Goal: Task Accomplishment & Management: Complete application form

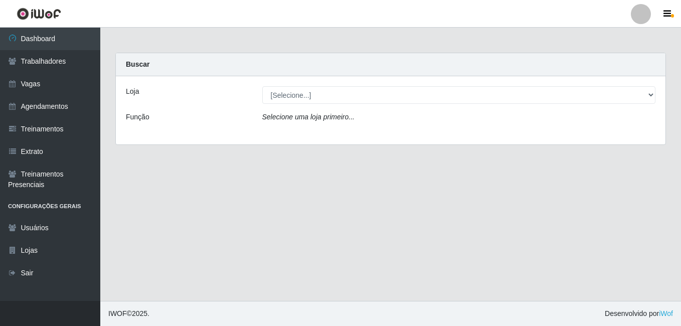
click at [0, 78] on html "Perfil Alterar Senha Sair Dashboard Trabalhadores Vagas Agendamentos Treinament…" at bounding box center [340, 163] width 681 height 326
click at [23, 86] on link "Vagas" at bounding box center [50, 84] width 100 height 23
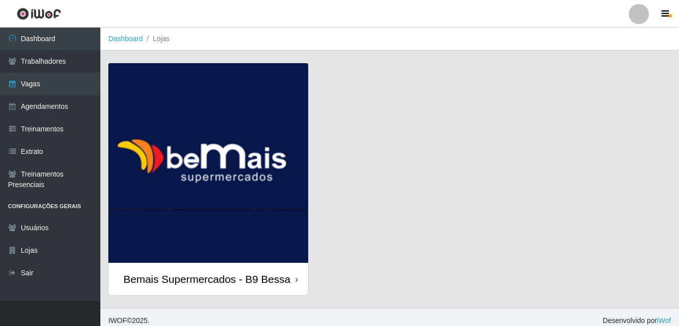
click at [205, 102] on img at bounding box center [208, 163] width 200 height 200
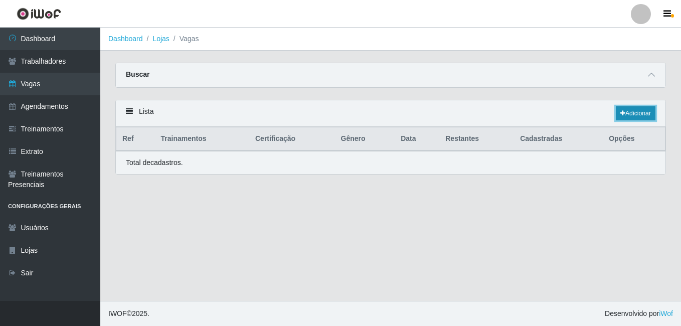
click at [632, 112] on link "Adicionar" at bounding box center [636, 113] width 40 height 14
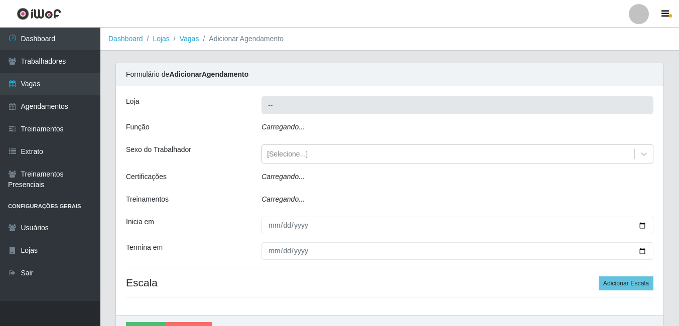
type input "Bemais Supermercados - B9 Bessa"
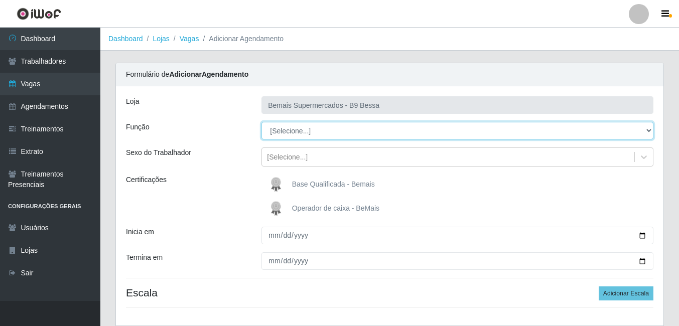
click at [316, 129] on select "[Selecione...] ASG ASG + ASG ++ Auxiliar de Estoque Auxiliar de [GEOGRAPHIC_DAT…" at bounding box center [457, 131] width 392 height 18
select select "72"
click at [261, 122] on select "[Selecione...] ASG ASG + ASG ++ Auxiliar de Estoque Auxiliar de [GEOGRAPHIC_DAT…" at bounding box center [457, 131] width 392 height 18
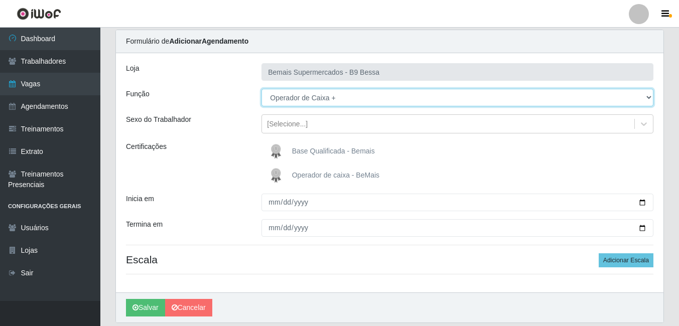
scroll to position [50, 0]
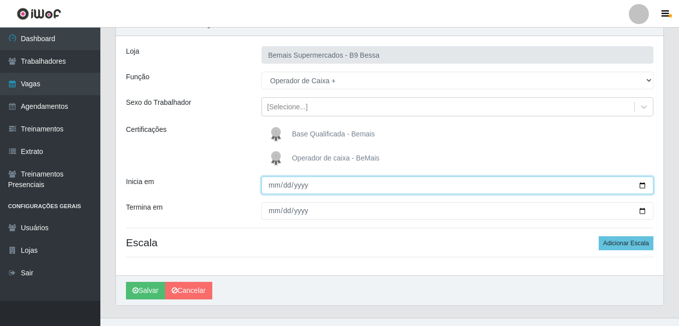
click at [645, 183] on input "Inicia em" at bounding box center [457, 186] width 392 height 18
type input "[DATE]"
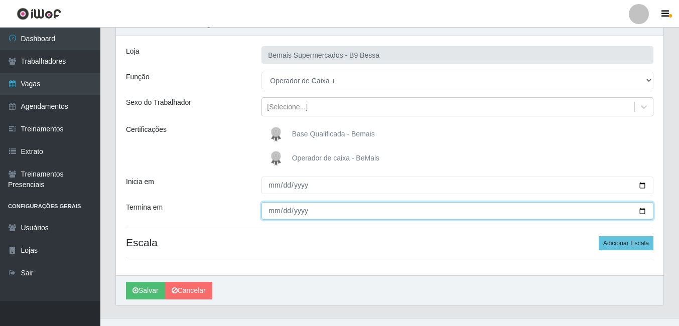
click at [638, 210] on input "Termina em" at bounding box center [457, 211] width 392 height 18
type input "[DATE]"
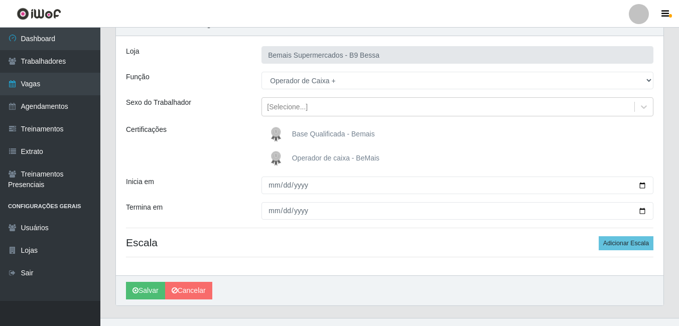
click at [231, 178] on div "Inicia em" at bounding box center [185, 186] width 135 height 18
click at [606, 248] on button "Adicionar Escala" at bounding box center [625, 243] width 55 height 14
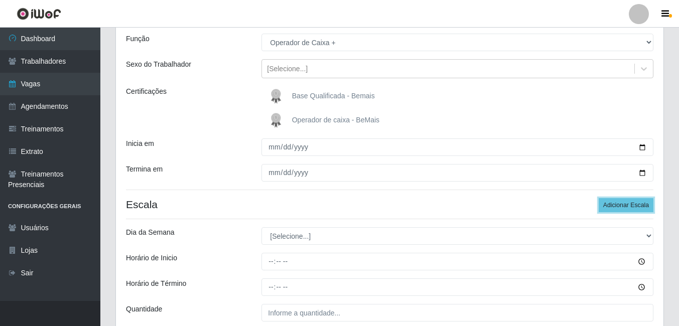
scroll to position [178, 0]
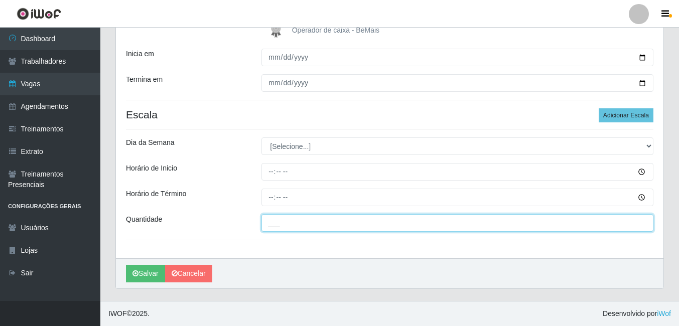
click at [270, 223] on input "___" at bounding box center [457, 223] width 392 height 18
type input "3__"
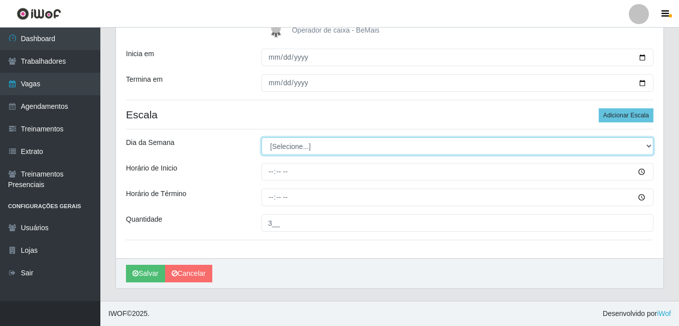
click at [326, 141] on select "[Selecione...] Segunda Terça Quarta Quinta Sexta Sábado Domingo" at bounding box center [457, 146] width 392 height 18
select select "0"
click at [261, 137] on select "[Selecione...] Segunda Terça Quarta Quinta Sexta Sábado Domingo" at bounding box center [457, 146] width 392 height 18
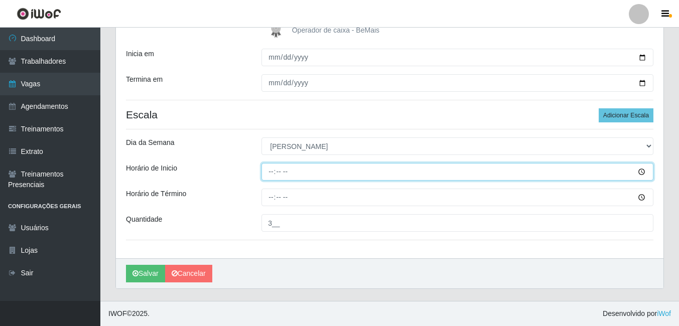
click at [268, 170] on input "Horário de Inicio" at bounding box center [457, 172] width 392 height 18
type input "08:30"
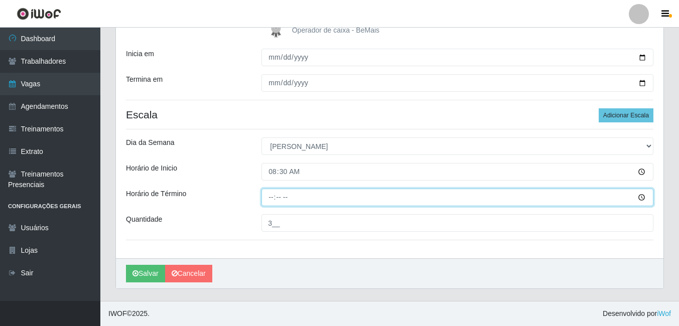
drag, startPoint x: 270, startPoint y: 190, endPoint x: 240, endPoint y: 191, distance: 30.6
click at [269, 191] on input "Horário de Término" at bounding box center [457, 198] width 392 height 18
type input "14:01"
type input "14:30"
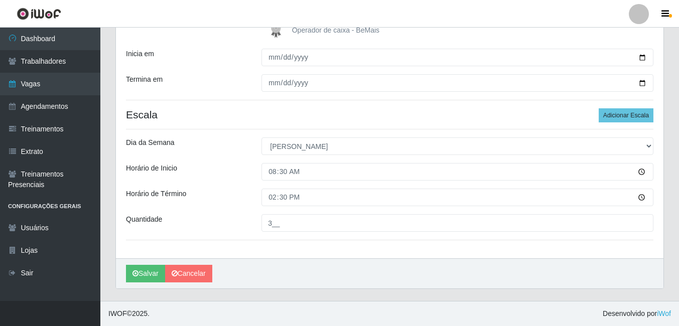
click at [207, 177] on div "Horário de Inicio" at bounding box center [185, 172] width 135 height 18
click at [145, 273] on button "Salvar" at bounding box center [145, 274] width 39 height 18
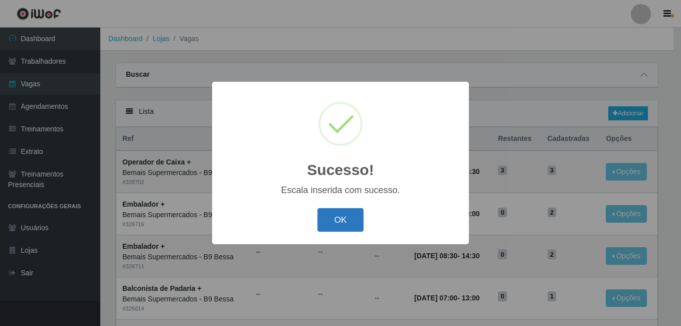
click at [341, 230] on button "OK" at bounding box center [340, 220] width 47 height 24
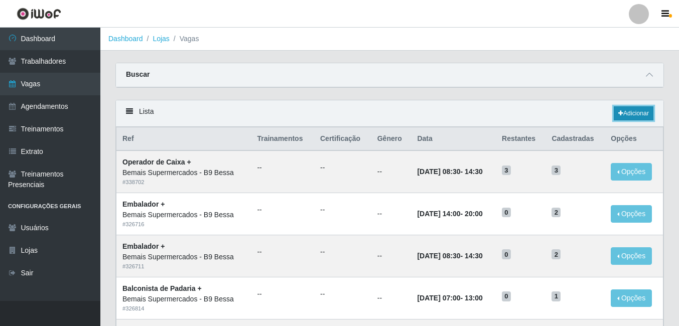
click at [641, 116] on link "Adicionar" at bounding box center [633, 113] width 40 height 14
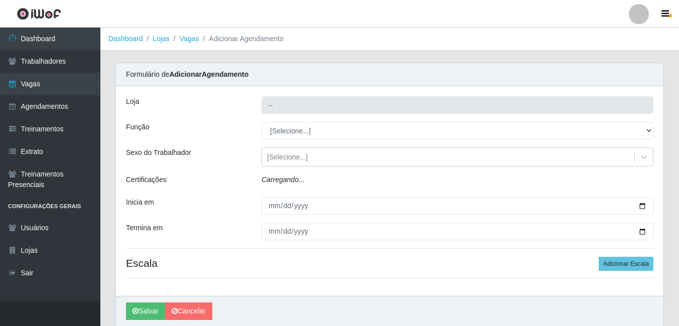
type input "Bemais Supermercados - B9 Bessa"
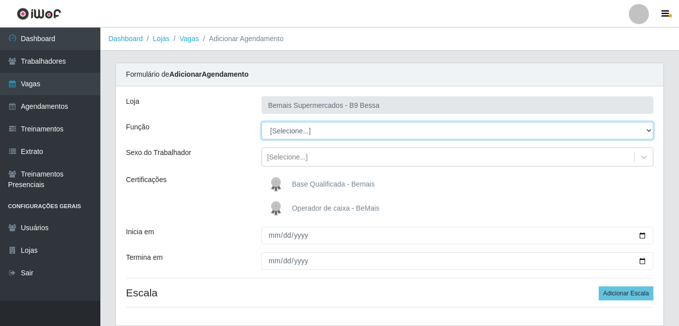
click at [318, 133] on select "[Selecione...] ASG ASG + ASG ++ Auxiliar de Estoque Auxiliar de [GEOGRAPHIC_DAT…" at bounding box center [457, 131] width 392 height 18
select select "72"
click at [261, 122] on select "[Selecione...] ASG ASG + ASG ++ Auxiliar de Estoque Auxiliar de [GEOGRAPHIC_DAT…" at bounding box center [457, 131] width 392 height 18
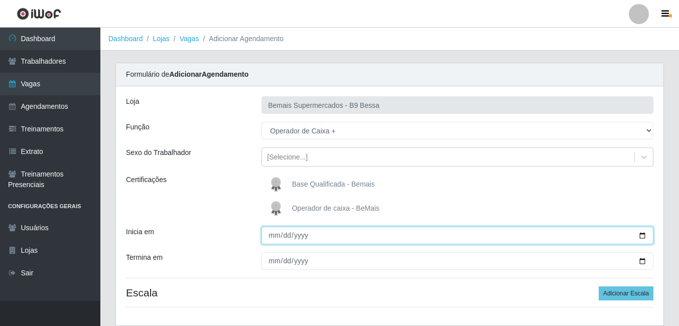
click at [646, 237] on input "Inicia em" at bounding box center [457, 236] width 392 height 18
type input "[DATE]"
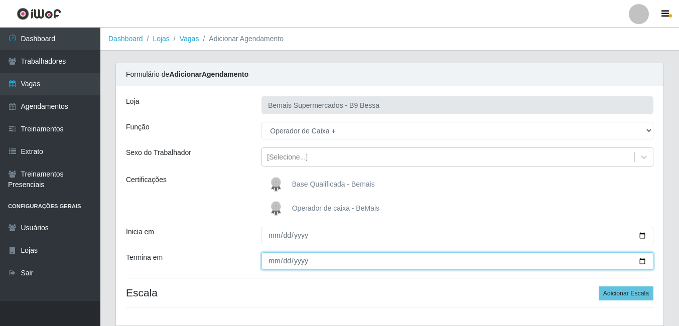
click at [642, 262] on input "Termina em" at bounding box center [457, 261] width 392 height 18
type input "[DATE]"
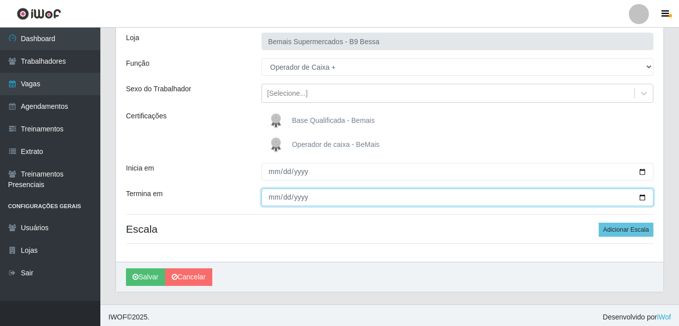
scroll to position [67, 0]
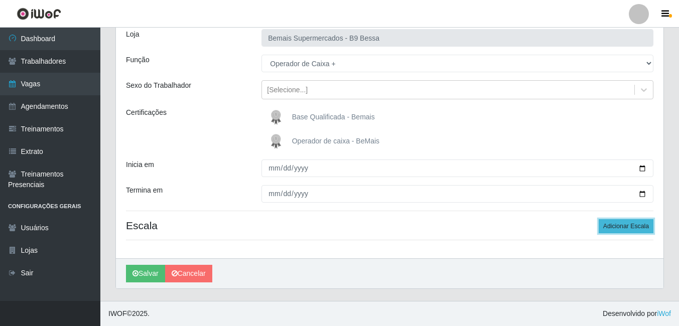
click at [608, 221] on button "Adicionar Escala" at bounding box center [625, 226] width 55 height 14
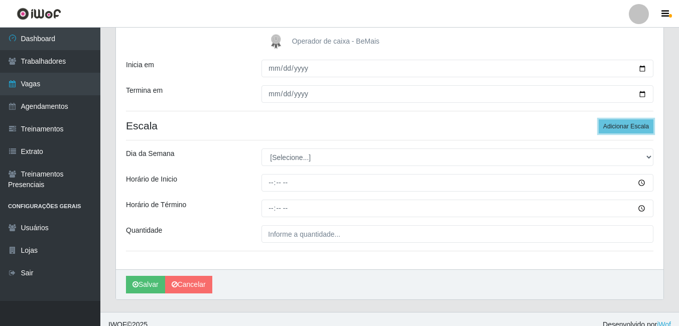
scroll to position [168, 0]
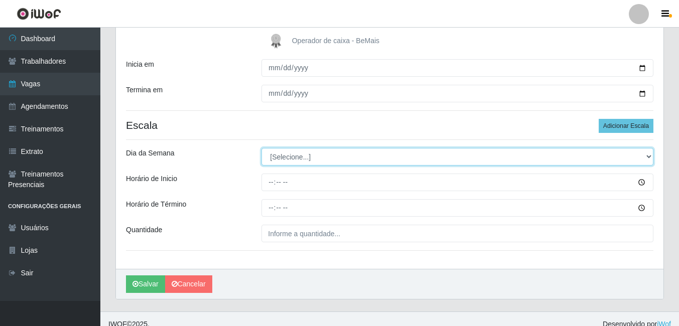
click at [298, 153] on select "[Selecione...] Segunda Terça Quarta Quinta Sexta Sábado Domingo" at bounding box center [457, 157] width 392 height 18
select select "0"
click at [261, 148] on select "[Selecione...] Segunda Terça Quarta Quinta Sexta Sábado Domingo" at bounding box center [457, 157] width 392 height 18
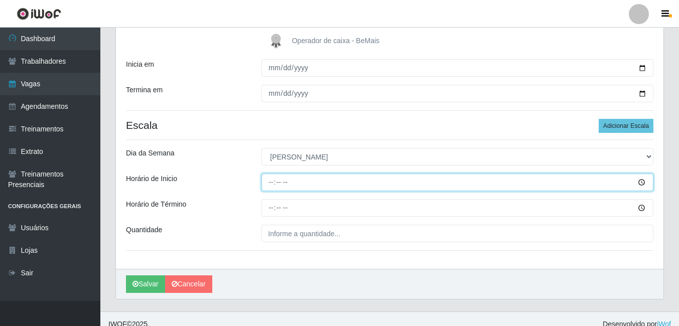
click at [266, 182] on input "Horário de Inicio" at bounding box center [457, 183] width 392 height 18
type input "08:30"
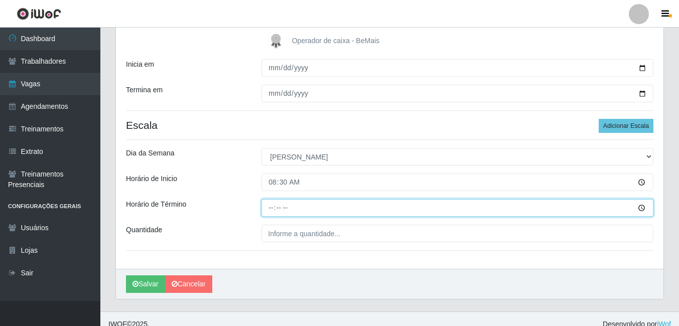
click at [266, 207] on input "Horário de Término" at bounding box center [457, 208] width 392 height 18
type input "14:30"
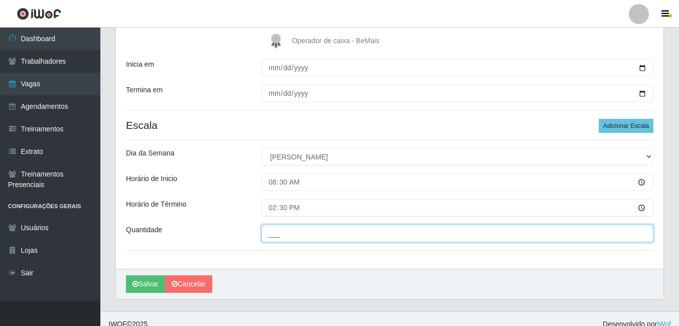
click at [271, 237] on input "___" at bounding box center [457, 234] width 392 height 18
type input "4__"
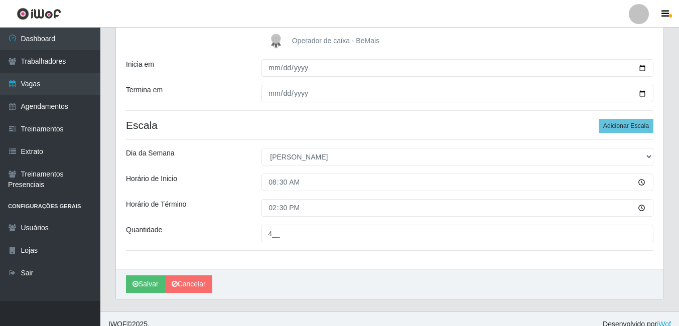
click at [223, 227] on div "Quantidade" at bounding box center [185, 234] width 135 height 18
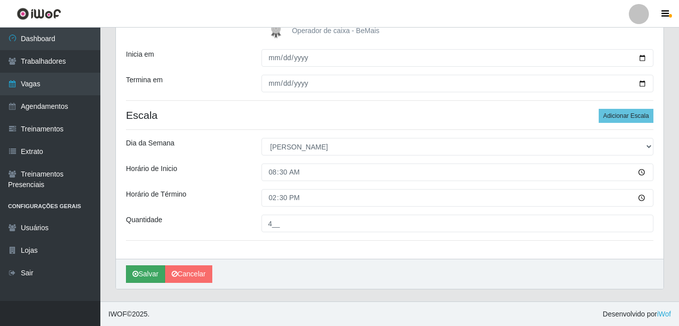
scroll to position [178, 0]
click at [150, 273] on button "Salvar" at bounding box center [145, 274] width 39 height 18
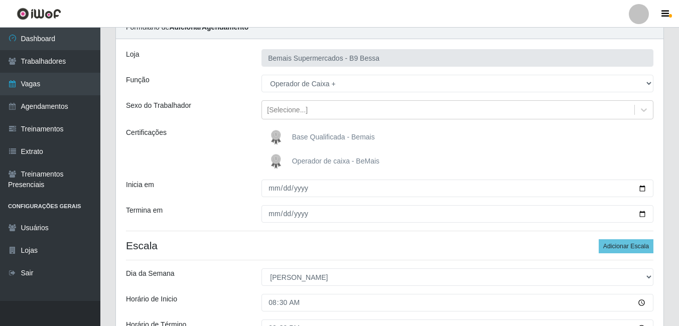
scroll to position [0, 0]
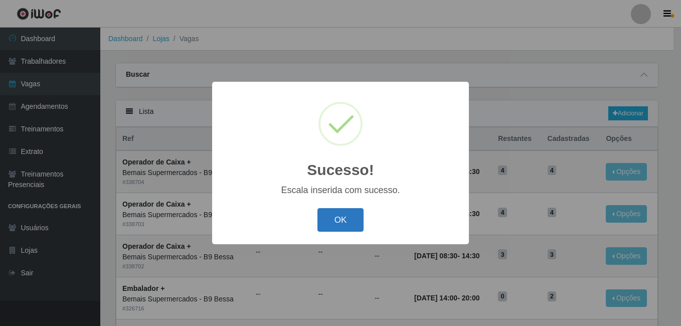
click at [323, 221] on button "OK" at bounding box center [340, 220] width 47 height 24
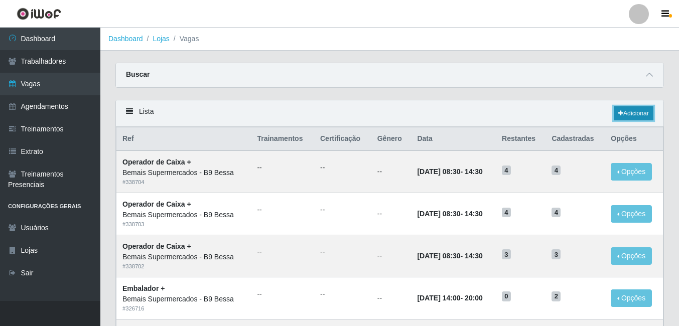
click at [640, 116] on link "Adicionar" at bounding box center [633, 113] width 40 height 14
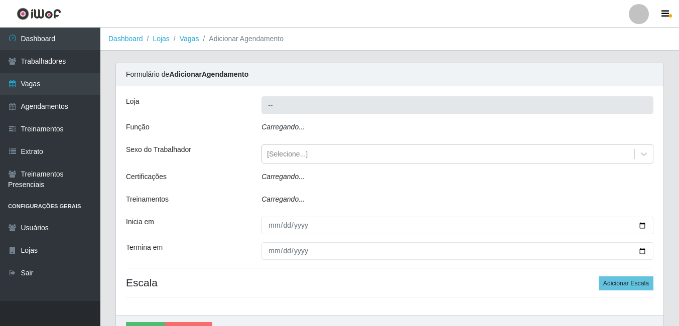
type input "Bemais Supermercados - B9 Bessa"
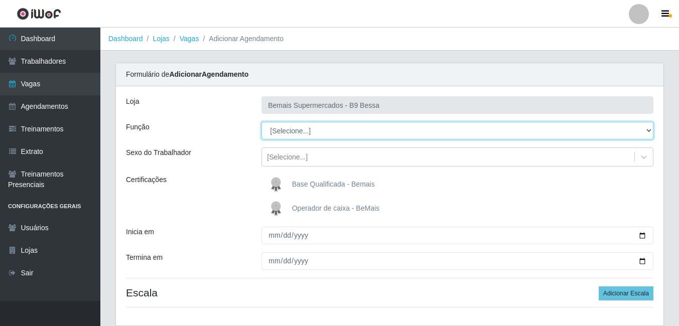
click at [295, 131] on select "[Selecione...] ASG ASG + ASG ++ Auxiliar de Estoque Auxiliar de [GEOGRAPHIC_DAT…" at bounding box center [457, 131] width 392 height 18
select select "72"
click at [261, 122] on select "[Selecione...] ASG ASG + ASG ++ Auxiliar de Estoque Auxiliar de [GEOGRAPHIC_DAT…" at bounding box center [457, 131] width 392 height 18
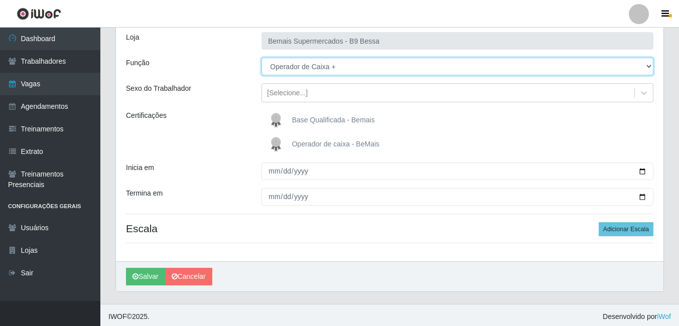
scroll to position [67, 0]
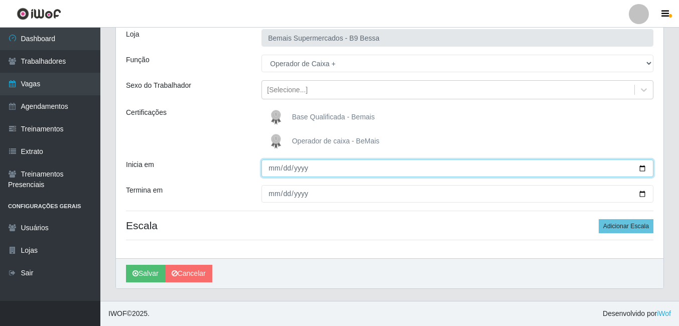
click at [640, 167] on input "Inicia em" at bounding box center [457, 168] width 392 height 18
type input "[DATE]"
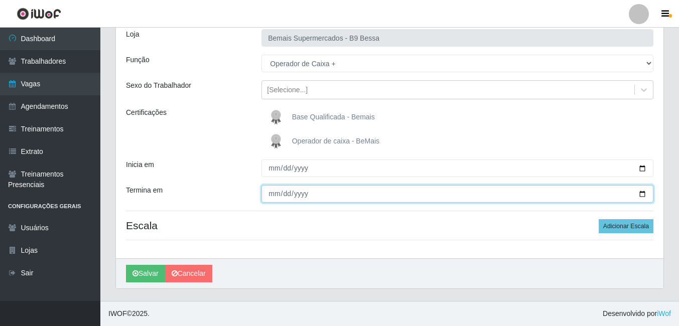
click at [638, 192] on input "Termina em" at bounding box center [457, 194] width 392 height 18
type input "[DATE]"
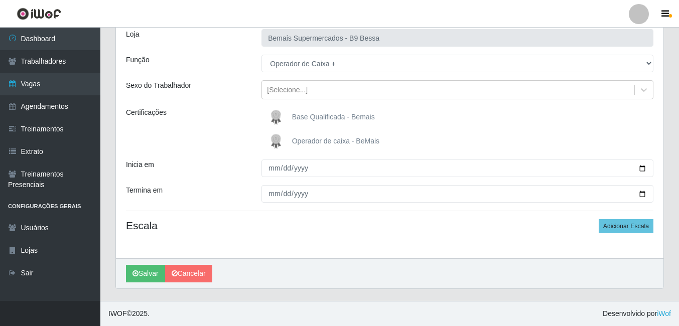
click at [203, 196] on div "Termina em" at bounding box center [185, 194] width 135 height 18
click at [626, 227] on button "Adicionar Escala" at bounding box center [625, 226] width 55 height 14
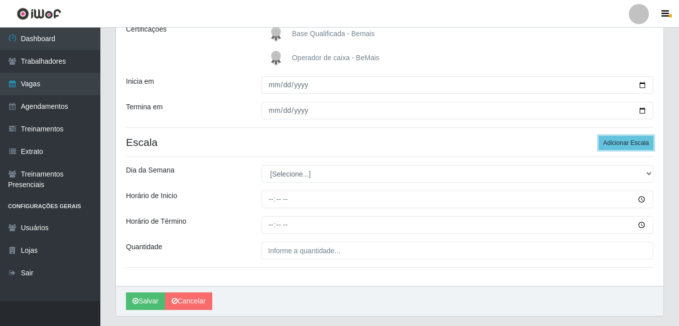
scroll to position [168, 0]
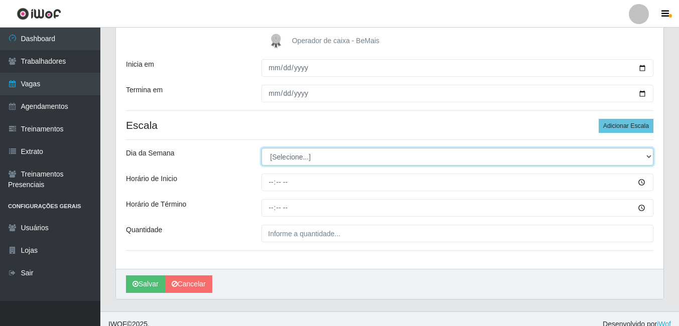
click at [306, 155] on select "[Selecione...] Segunda Terça Quarta Quinta Sexta Sábado Domingo" at bounding box center [457, 157] width 392 height 18
select select "0"
click at [261, 148] on select "[Selecione...] Segunda Terça Quarta Quinta Sexta Sábado Domingo" at bounding box center [457, 157] width 392 height 18
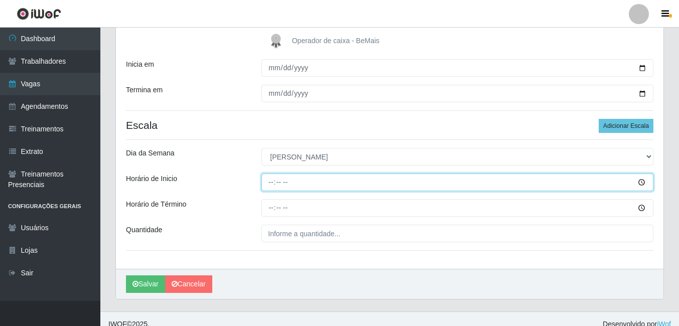
click at [265, 181] on input "Horário de Inicio" at bounding box center [457, 183] width 392 height 18
type input "08:30"
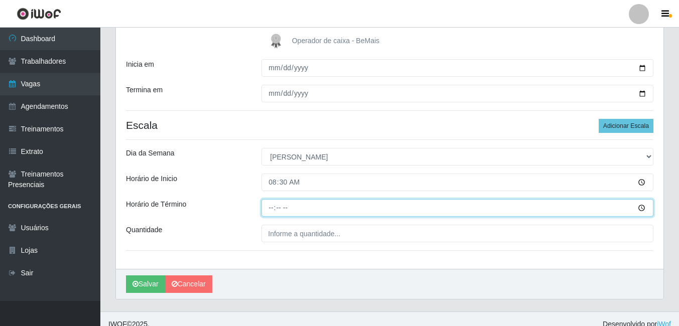
drag, startPoint x: 269, startPoint y: 205, endPoint x: 249, endPoint y: 194, distance: 22.7
click at [263, 202] on input "Horário de Término" at bounding box center [457, 208] width 392 height 18
type input "14:30"
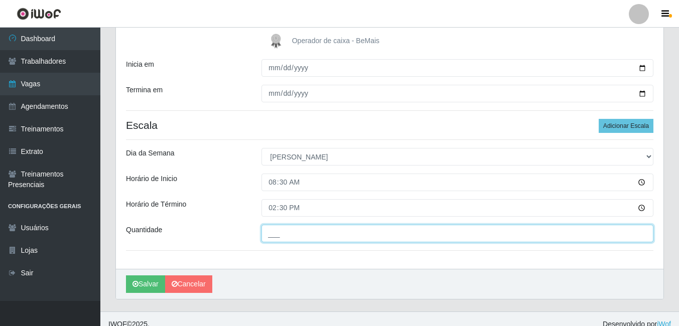
click at [273, 237] on input "___" at bounding box center [457, 234] width 392 height 18
type input "3__"
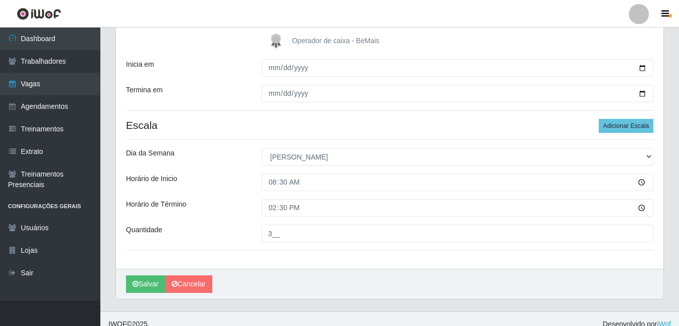
click at [224, 214] on div "Horário de Término" at bounding box center [185, 208] width 135 height 18
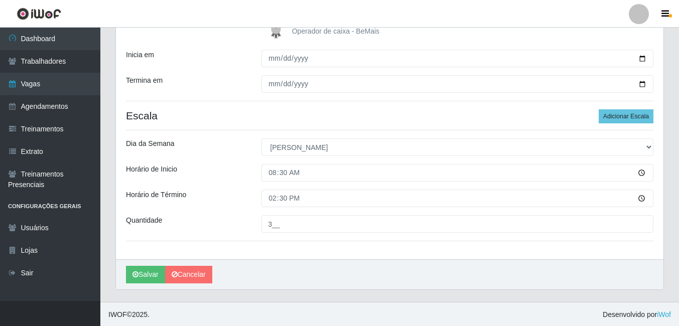
scroll to position [178, 0]
click at [146, 272] on button "Salvar" at bounding box center [145, 274] width 39 height 18
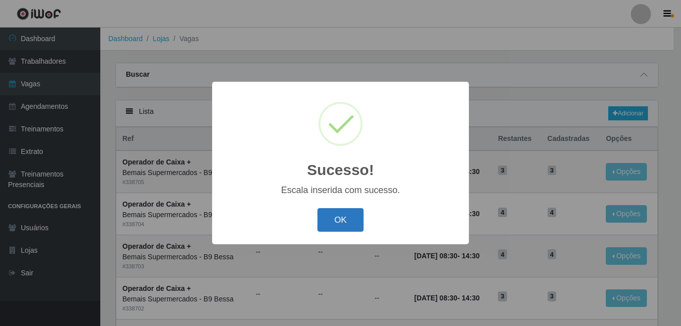
click at [339, 222] on button "OK" at bounding box center [340, 220] width 47 height 24
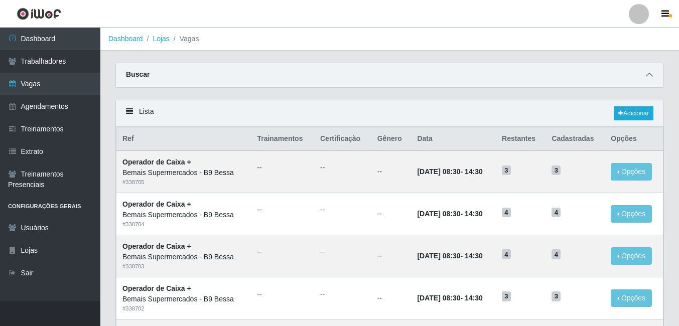
click at [651, 75] on icon at bounding box center [649, 74] width 7 height 7
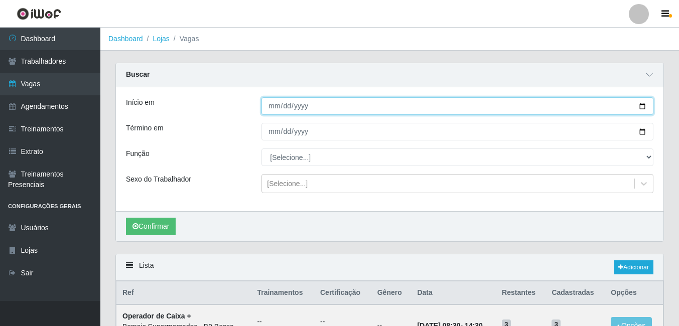
click at [641, 106] on input "Início em" at bounding box center [457, 106] width 392 height 18
type input "[DATE]"
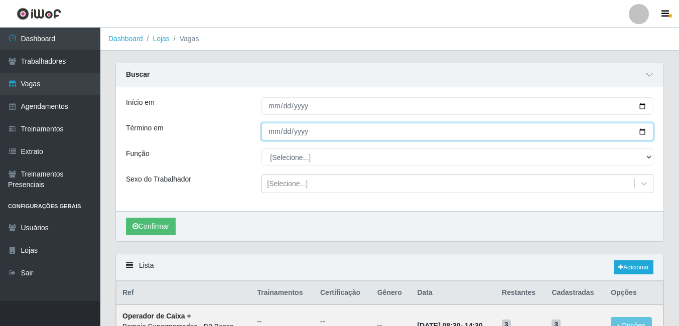
click at [646, 131] on input "Término em" at bounding box center [457, 132] width 392 height 18
type input "[DATE]"
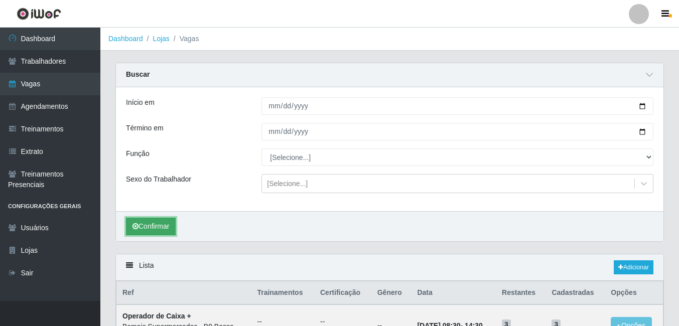
click at [156, 225] on button "Confirmar" at bounding box center [151, 227] width 50 height 18
click at [627, 266] on link "Adicionar" at bounding box center [633, 267] width 40 height 14
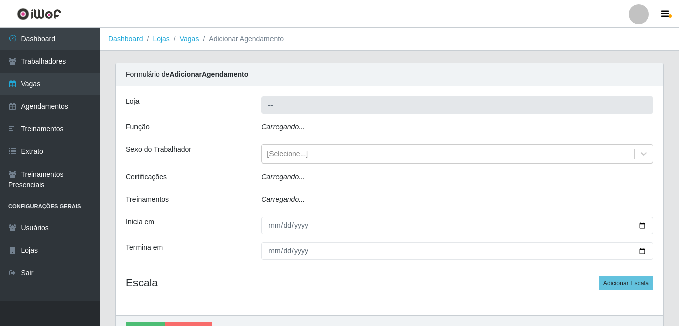
type input "Bemais Supermercados - B9 Bessa"
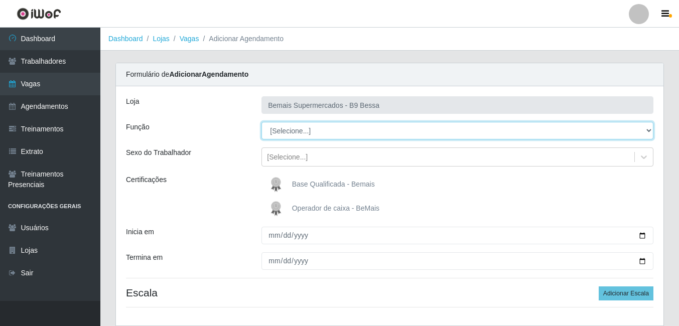
click at [396, 132] on select "[Selecione...] ASG ASG + ASG ++ Auxiliar de Estoque Auxiliar de [GEOGRAPHIC_DAT…" at bounding box center [457, 131] width 392 height 18
select select "70"
click at [261, 122] on select "[Selecione...] ASG ASG + ASG ++ Auxiliar de Estoque Auxiliar de [GEOGRAPHIC_DAT…" at bounding box center [457, 131] width 392 height 18
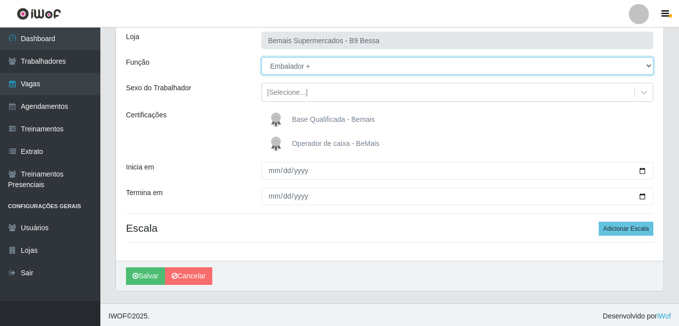
scroll to position [67, 0]
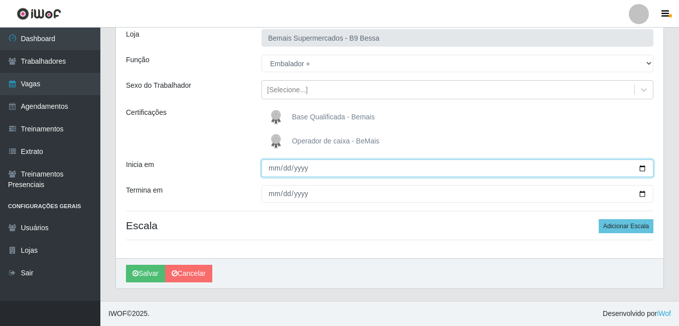
click at [644, 167] on input "Inicia em" at bounding box center [457, 168] width 392 height 18
type input "[DATE]"
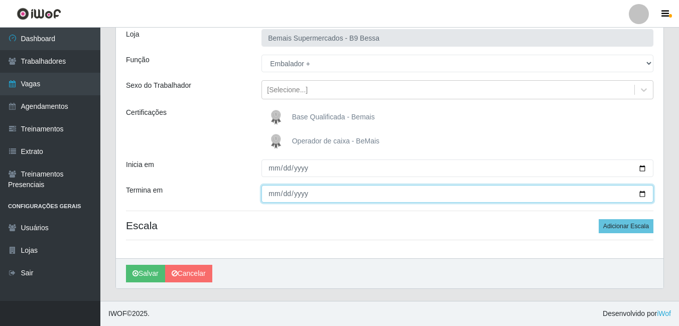
click at [642, 192] on input "Termina em" at bounding box center [457, 194] width 392 height 18
type input "[DATE]"
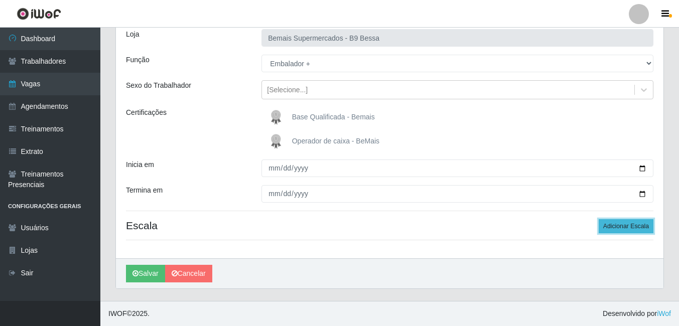
click at [612, 227] on button "Adicionar Escala" at bounding box center [625, 226] width 55 height 14
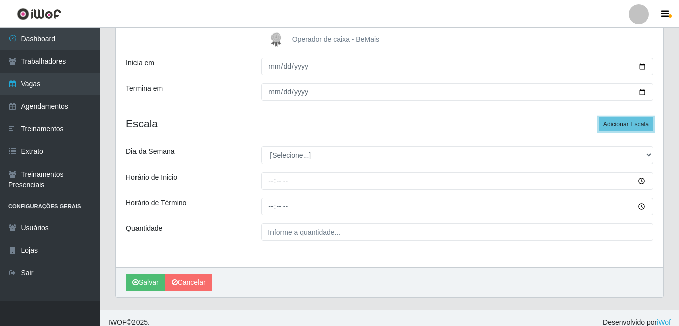
scroll to position [178, 0]
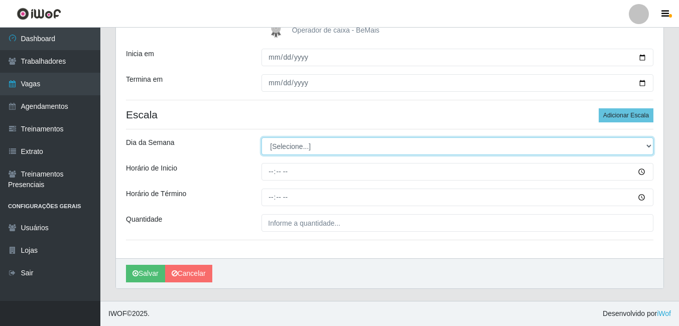
click at [292, 140] on select "[Selecione...] Segunda Terça Quarta Quinta Sexta Sábado Domingo" at bounding box center [457, 146] width 392 height 18
select select "0"
click at [261, 137] on select "[Selecione...] Segunda Terça Quarta Quinta Sexta Sábado Domingo" at bounding box center [457, 146] width 392 height 18
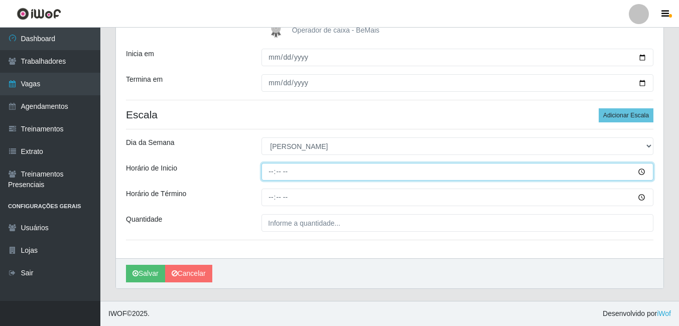
click at [269, 174] on input "Horário de Inicio" at bounding box center [457, 172] width 392 height 18
type input "14:00"
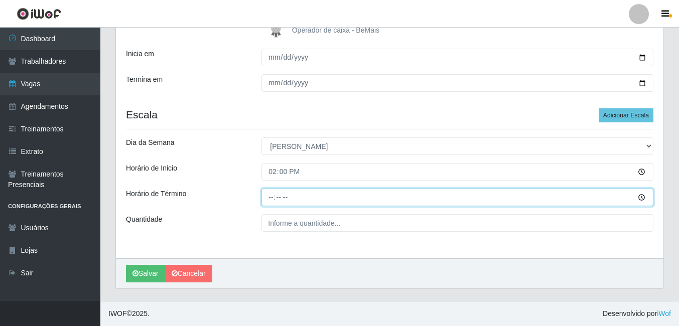
click at [268, 194] on input "Horário de Término" at bounding box center [457, 198] width 392 height 18
type input "20:00"
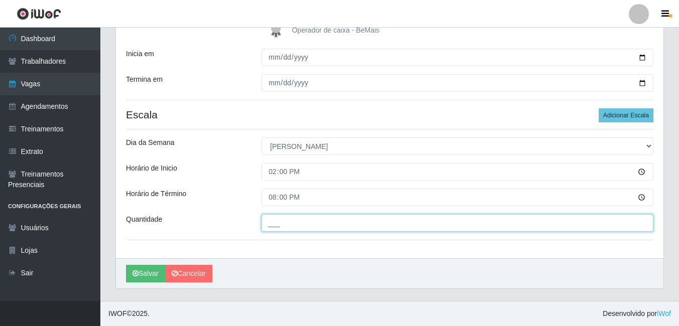
drag, startPoint x: 286, startPoint y: 218, endPoint x: 256, endPoint y: 210, distance: 30.8
click at [283, 219] on input "___" at bounding box center [457, 223] width 392 height 18
type input "2__"
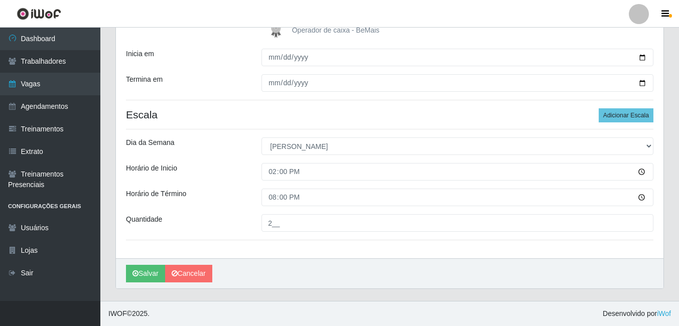
click at [225, 189] on div "Horário de Término" at bounding box center [185, 198] width 135 height 18
click at [608, 114] on button "Adicionar Escala" at bounding box center [625, 115] width 55 height 14
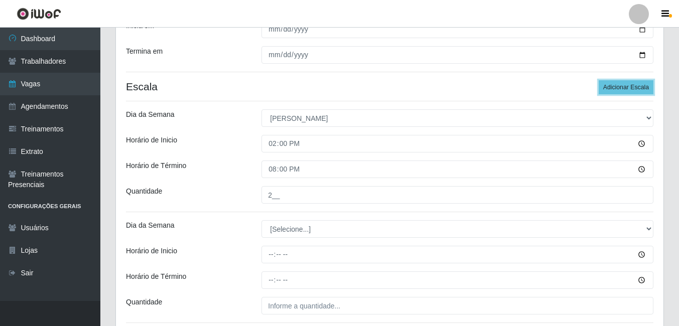
scroll to position [228, 0]
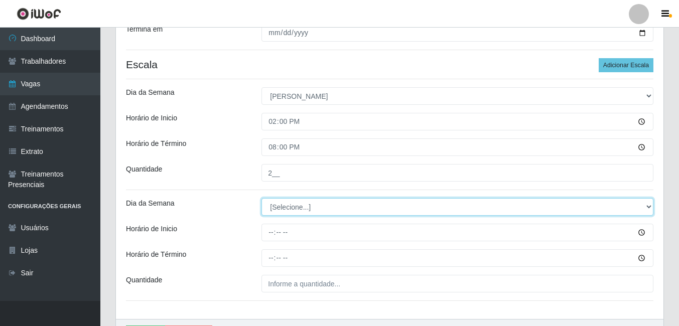
drag, startPoint x: 275, startPoint y: 209, endPoint x: 272, endPoint y: 217, distance: 8.4
click at [275, 209] on select "[Selecione...] Segunda Terça Quarta Quinta Sexta Sábado Domingo" at bounding box center [457, 207] width 392 height 18
select select "0"
click at [261, 198] on select "[Selecione...] Segunda Terça Quarta Quinta Sexta Sábado Domingo" at bounding box center [457, 207] width 392 height 18
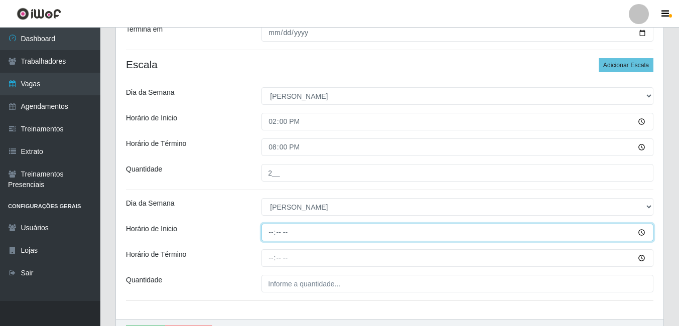
click at [273, 232] on input "Horário de Inicio" at bounding box center [457, 233] width 392 height 18
type input "08:00"
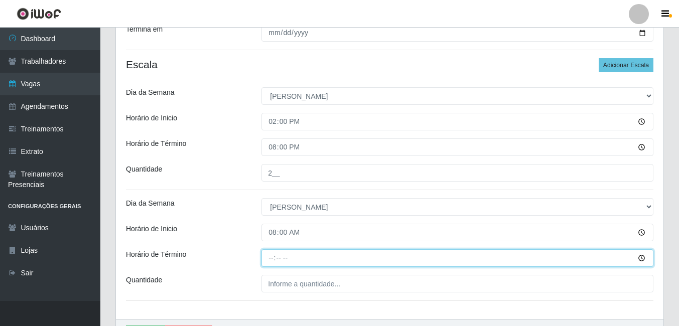
click at [269, 259] on input "Horário de Término" at bounding box center [457, 258] width 392 height 18
type input "14:00"
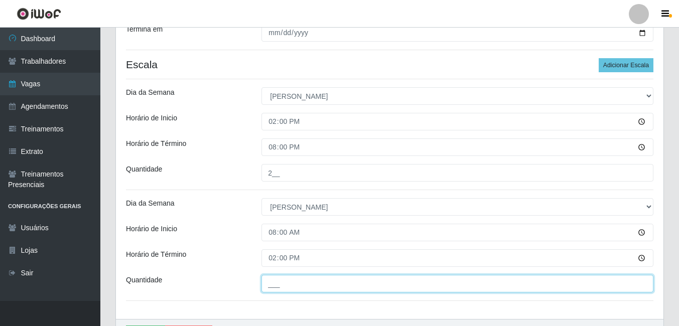
drag, startPoint x: 273, startPoint y: 282, endPoint x: 231, endPoint y: 267, distance: 44.9
click at [265, 282] on input "___" at bounding box center [457, 284] width 392 height 18
type input "1__"
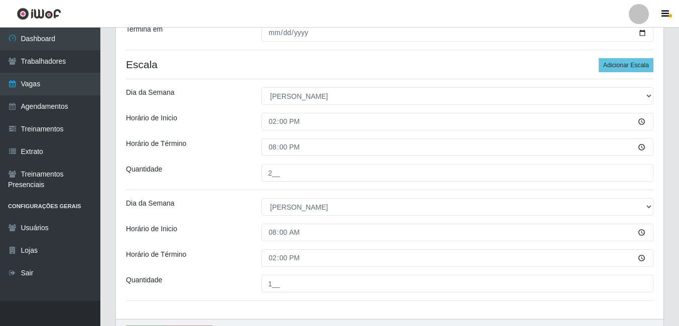
click at [205, 174] on div "Quantidade" at bounding box center [185, 173] width 135 height 18
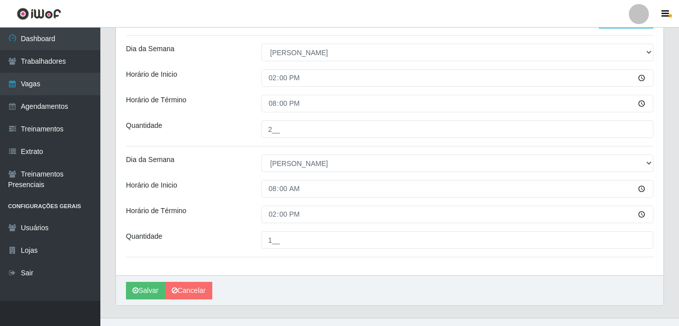
scroll to position [289, 0]
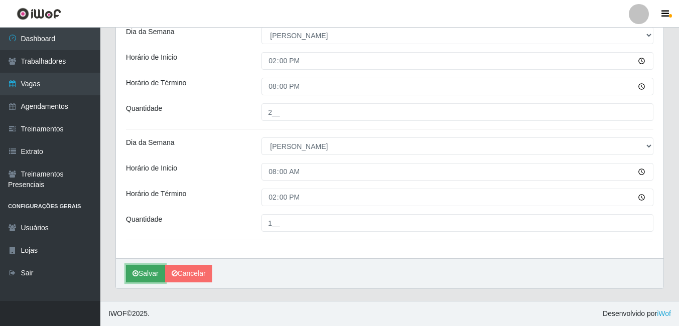
click at [148, 278] on button "Salvar" at bounding box center [145, 274] width 39 height 18
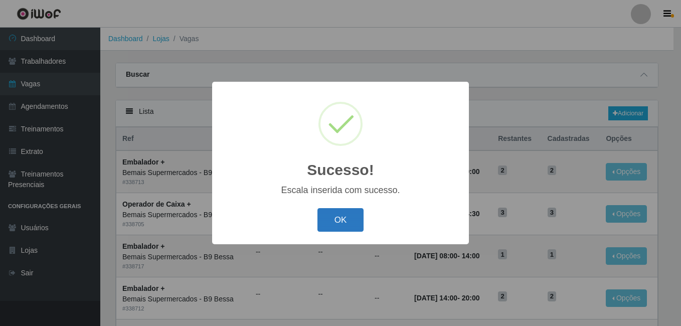
click at [334, 219] on button "OK" at bounding box center [340, 220] width 47 height 24
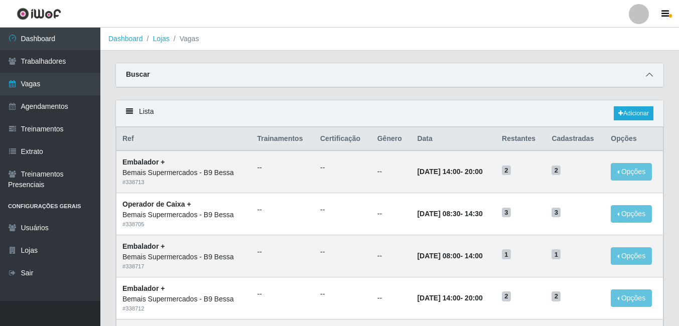
click at [652, 76] on icon at bounding box center [649, 74] width 7 height 7
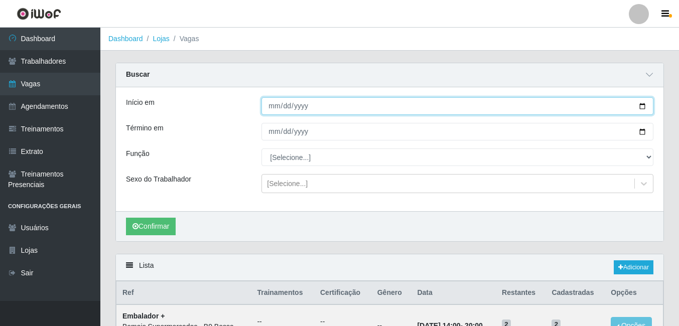
drag, startPoint x: 644, startPoint y: 108, endPoint x: 617, endPoint y: 123, distance: 31.0
click at [641, 109] on input "[DATE]" at bounding box center [457, 106] width 392 height 18
click at [640, 106] on input "[DATE]" at bounding box center [457, 106] width 392 height 18
type input "[DATE]"
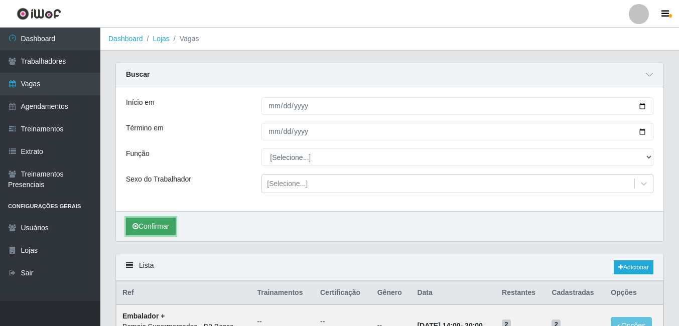
click at [146, 227] on button "Confirmar" at bounding box center [151, 227] width 50 height 18
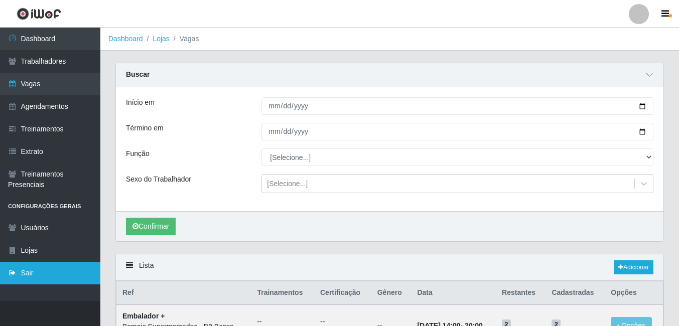
click at [60, 278] on link "Sair" at bounding box center [50, 273] width 100 height 23
